Goal: Information Seeking & Learning: Check status

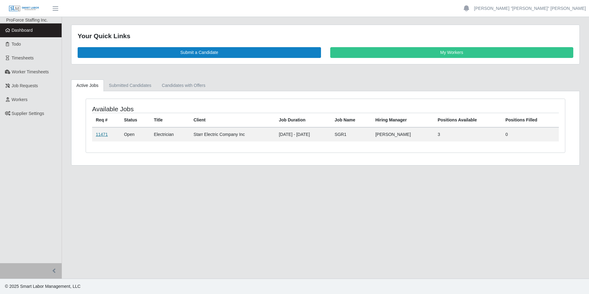
click at [101, 135] on link "11471" at bounding box center [102, 134] width 12 height 5
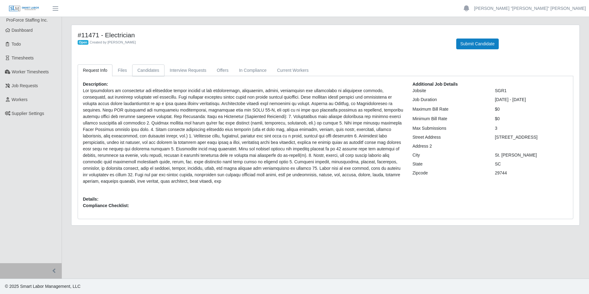
click at [151, 72] on link "Candidates" at bounding box center [148, 70] width 32 height 12
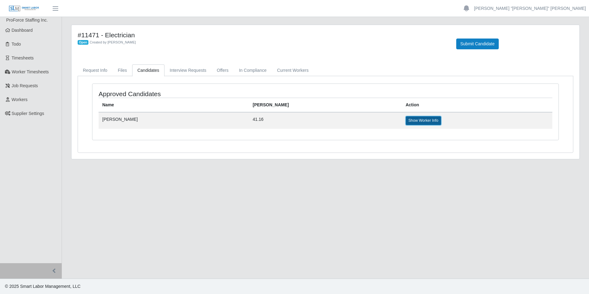
click at [406, 121] on link "Show Worker Info" at bounding box center [423, 120] width 35 height 9
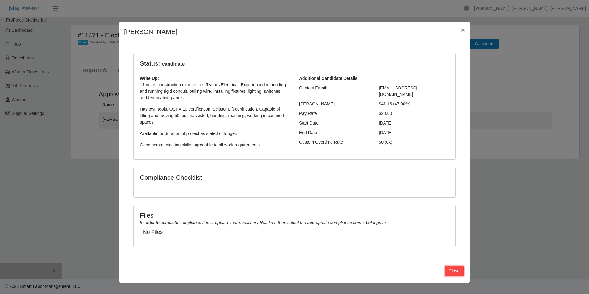
click at [459, 273] on button "Close" at bounding box center [454, 271] width 19 height 11
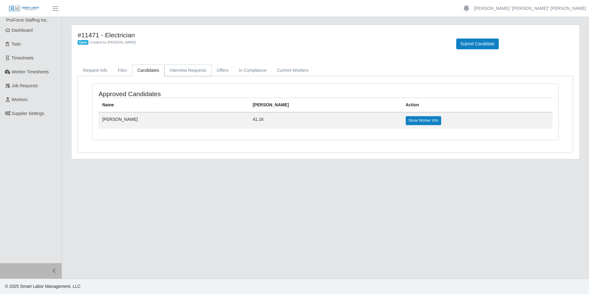
click at [177, 71] on link "Interview Requests" at bounding box center [188, 70] width 47 height 12
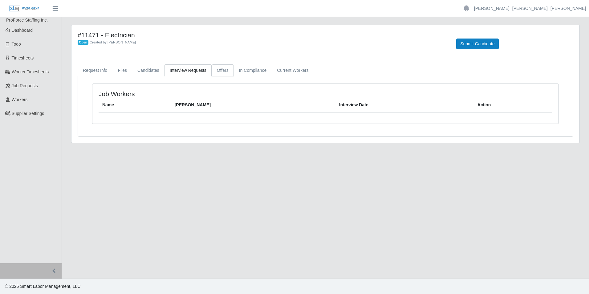
click at [220, 74] on link "Offers" at bounding box center [223, 70] width 22 height 12
click at [245, 72] on link "In Compliance" at bounding box center [253, 70] width 38 height 12
click at [282, 72] on link "Current Workers" at bounding box center [293, 70] width 42 height 12
click at [100, 72] on link "Request Info" at bounding box center [95, 70] width 35 height 12
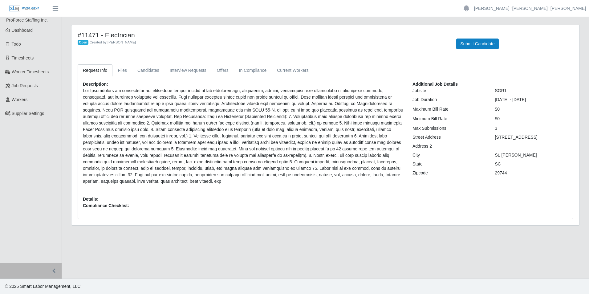
click at [374, 52] on div "#11471 - Electrician Open Created by [PERSON_NAME] Submit Candidate" at bounding box center [325, 44] width 505 height 26
click at [151, 74] on link "Candidates" at bounding box center [148, 70] width 32 height 12
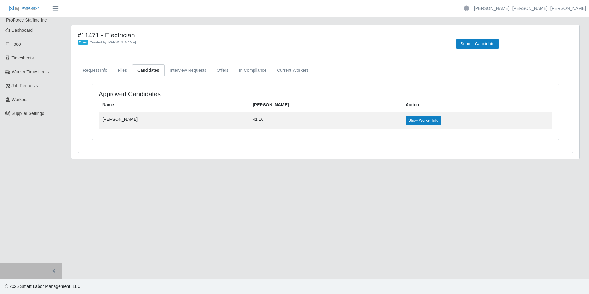
click at [117, 123] on td "[PERSON_NAME]" at bounding box center [174, 120] width 150 height 16
click at [406, 118] on link "Show Worker Info" at bounding box center [423, 120] width 35 height 9
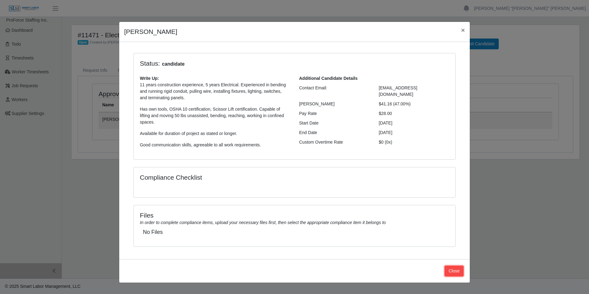
click at [450, 274] on button "Close" at bounding box center [454, 271] width 19 height 11
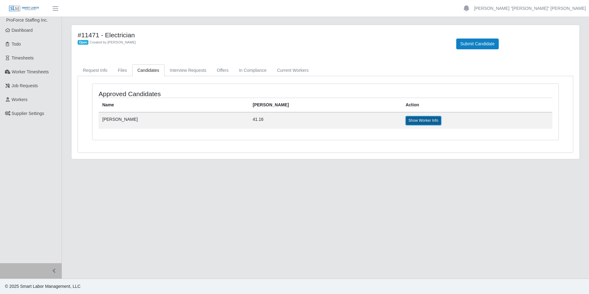
click at [406, 120] on link "Show Worker Info" at bounding box center [423, 120] width 35 height 9
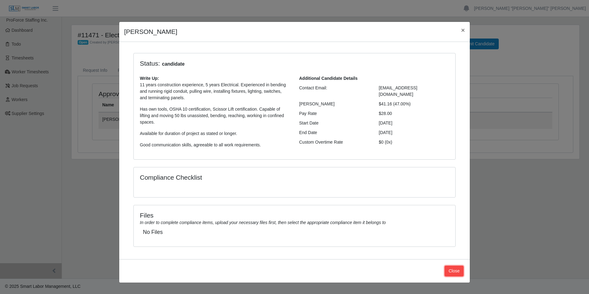
click at [450, 270] on button "Close" at bounding box center [454, 271] width 19 height 11
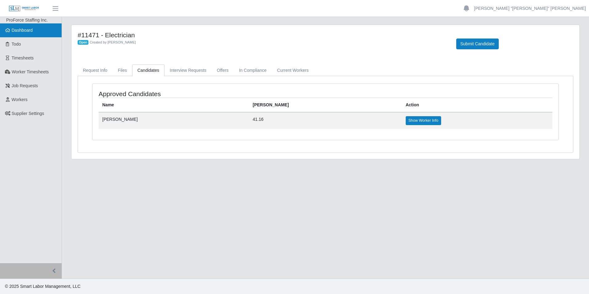
click at [21, 32] on span "Dashboard" at bounding box center [22, 30] width 21 height 5
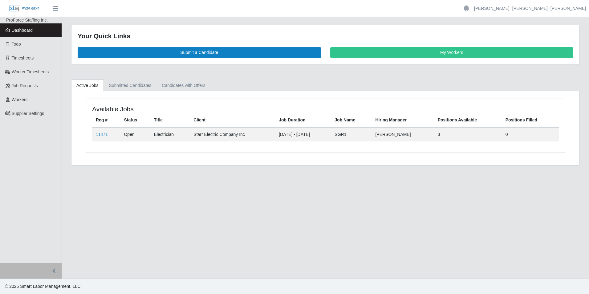
drag, startPoint x: 477, startPoint y: 53, endPoint x: 418, endPoint y: 84, distance: 66.0
click at [418, 84] on ul "Active Jobs Submitted Candidates Candidates with Offers" at bounding box center [325, 86] width 509 height 12
click at [380, 184] on main "Your Quick Links Submit a Candidate My Workers Active Jobs Submitted Candidates…" at bounding box center [325, 148] width 527 height 262
click at [23, 31] on span "Dashboard" at bounding box center [22, 30] width 21 height 5
click at [131, 87] on link "Submitted Candidates" at bounding box center [130, 86] width 53 height 12
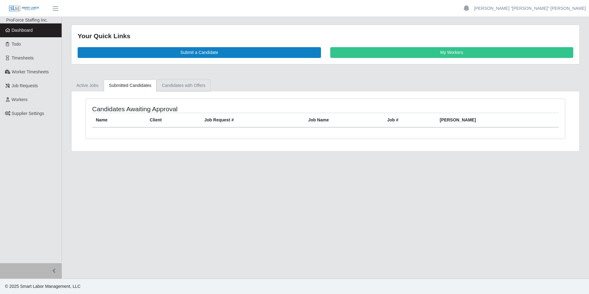
click at [182, 86] on link "Candidates with Offers" at bounding box center [184, 86] width 54 height 12
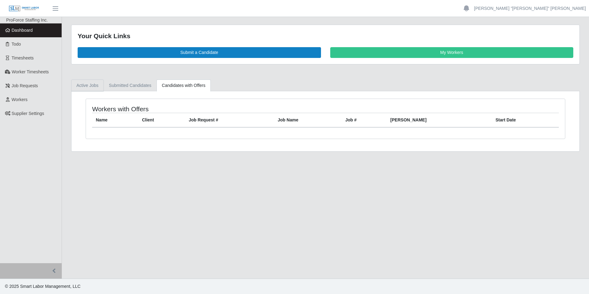
click at [81, 86] on link "Active Jobs" at bounding box center [87, 86] width 33 height 12
